Goal: Information Seeking & Learning: Learn about a topic

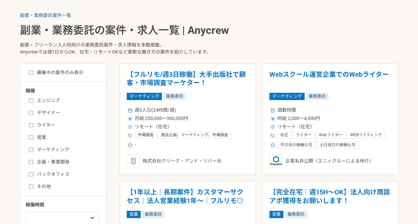
scroll to position [133, 0]
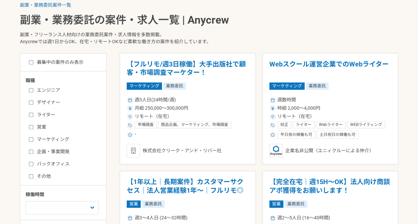
click at [33, 138] on input "マーケティング" at bounding box center [31, 139] width 4 height 4
checkbox input "true"
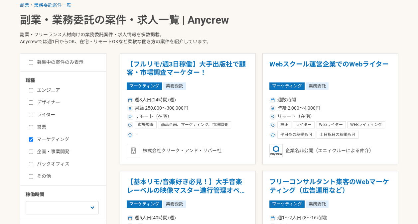
click at [31, 150] on input "企画・事業開発" at bounding box center [31, 152] width 4 height 4
checkbox input "true"
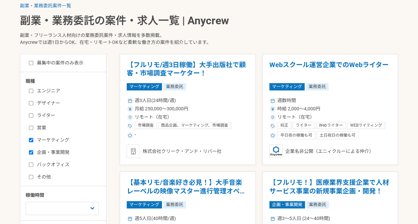
scroll to position [133, 0]
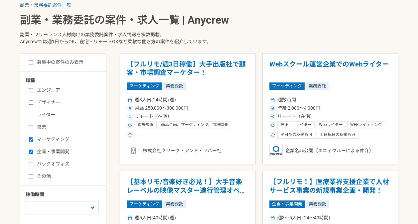
click at [31, 162] on input "バックオフィス" at bounding box center [31, 164] width 4 height 4
checkbox input "true"
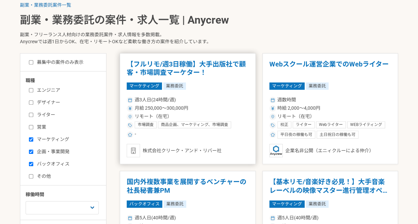
click at [162, 124] on span "商品企画、マーケティング、市場調査" at bounding box center [194, 124] width 67 height 5
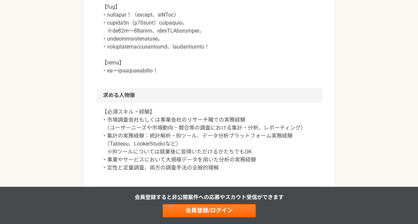
scroll to position [366, 0]
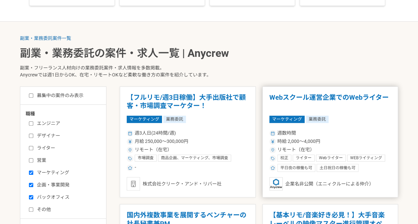
scroll to position [200, 0]
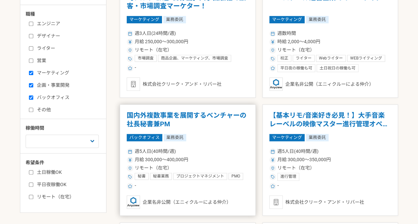
click at [205, 118] on h1 "国内外複数事業を展開するベンチャーの社長秘書兼PM" at bounding box center [188, 119] width 122 height 17
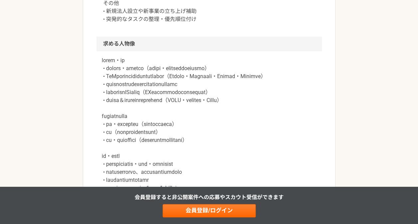
scroll to position [433, 0]
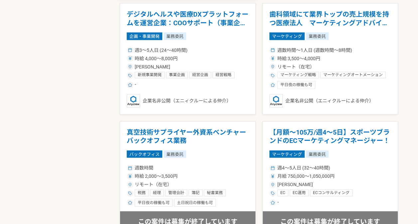
scroll to position [666, 0]
